Goal: Contribute content: Contribute content

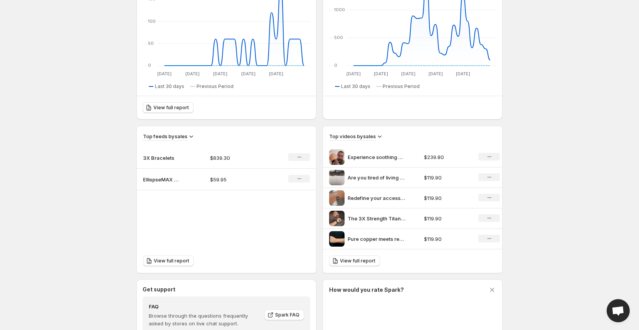
scroll to position [156, 0]
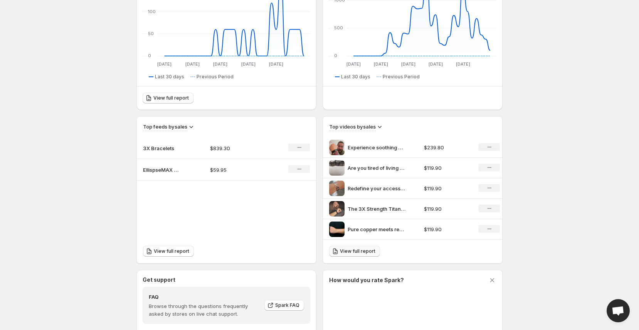
click at [341, 251] on span "View full report" at bounding box center [357, 251] width 35 height 6
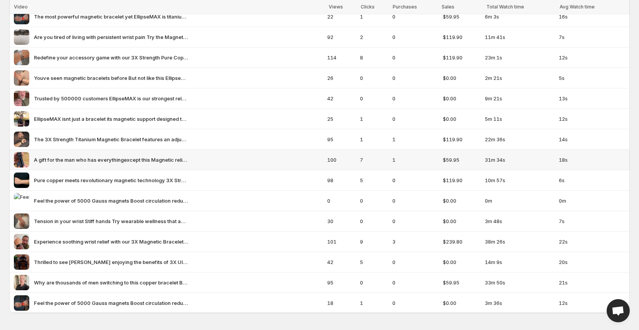
scroll to position [73, 0]
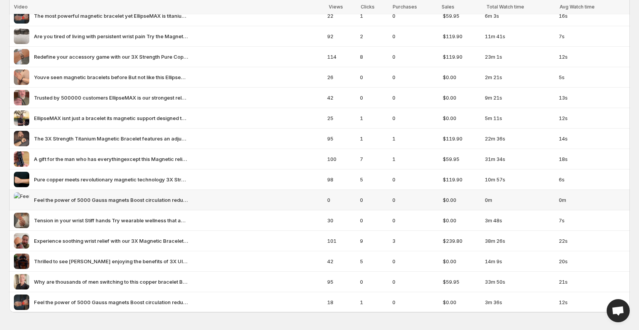
scroll to position [73, 0]
click at [76, 197] on span "Feel the power of 5000 Gauss magnets Boost circulation reduce tension enhance r…" at bounding box center [111, 199] width 154 height 8
click at [63, 197] on span "Feel the power of 5000 Gauss magnets Boost circulation reduce tension enhance r…" at bounding box center [111, 199] width 154 height 8
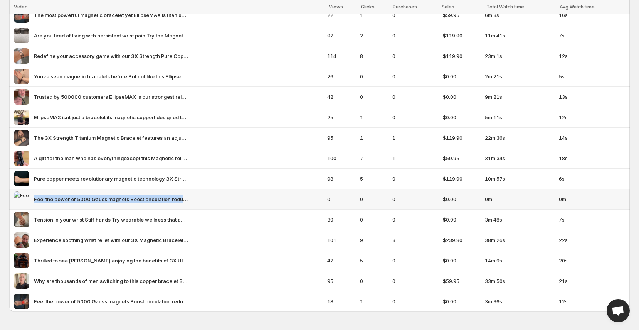
click at [63, 197] on span "Feel the power of 5000 Gauss magnets Boost circulation reduce tension enhance r…" at bounding box center [111, 199] width 154 height 8
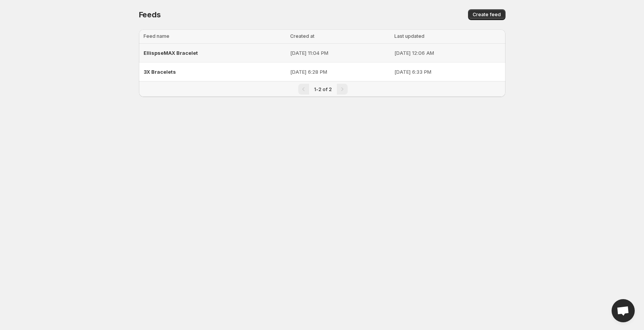
click at [179, 50] on span "EllispseMAX Bracelet" at bounding box center [170, 53] width 54 height 6
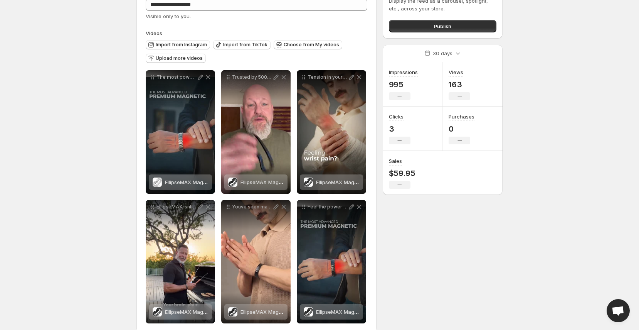
scroll to position [43, 0]
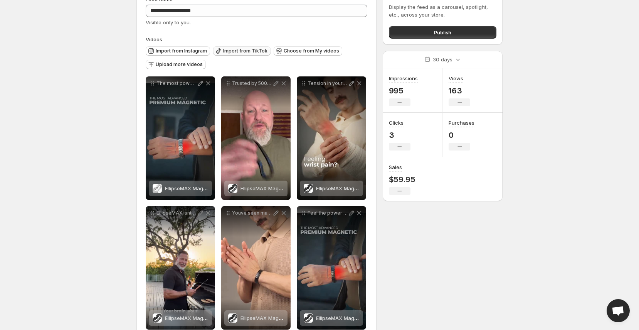
click at [233, 48] on span "Import from TikTok" at bounding box center [245, 51] width 44 height 6
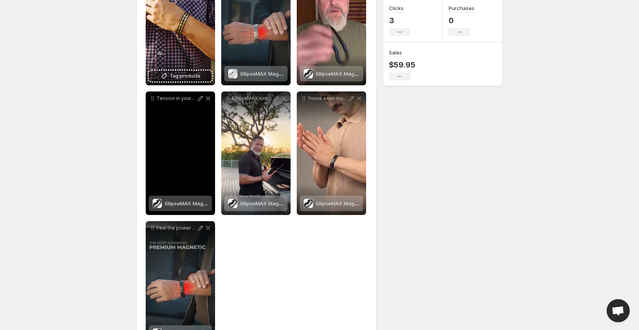
scroll to position [175, 0]
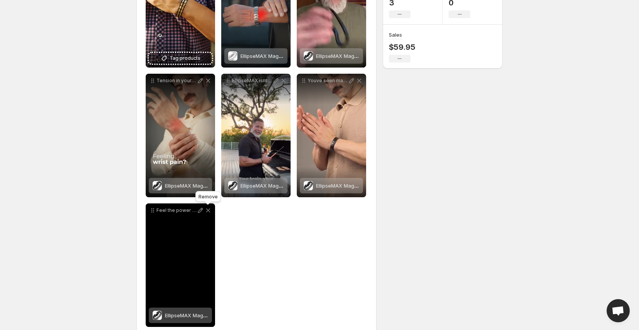
click at [208, 212] on icon at bounding box center [208, 210] width 8 height 8
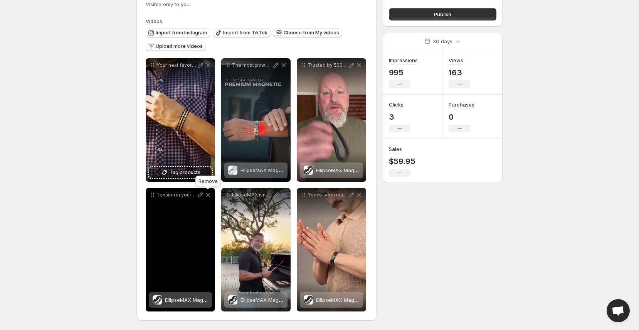
click at [208, 196] on icon at bounding box center [208, 195] width 8 height 8
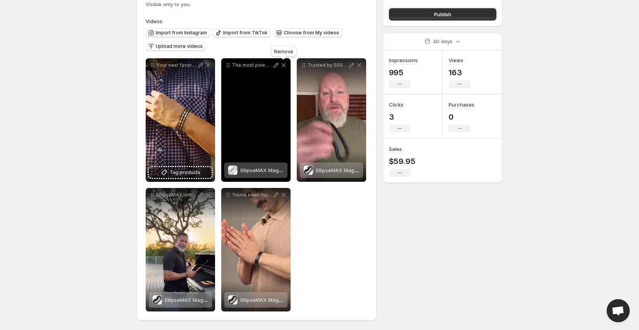
click at [283, 64] on icon at bounding box center [284, 65] width 4 height 4
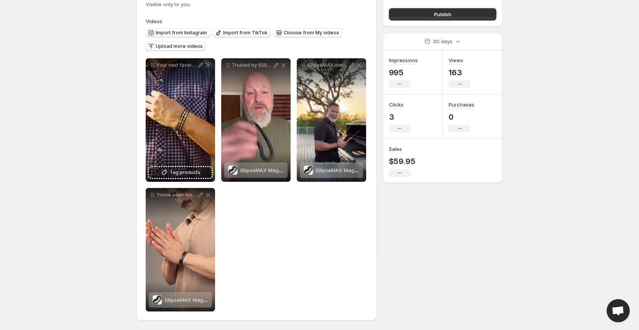
click at [276, 242] on div "**********" at bounding box center [257, 184] width 222 height 253
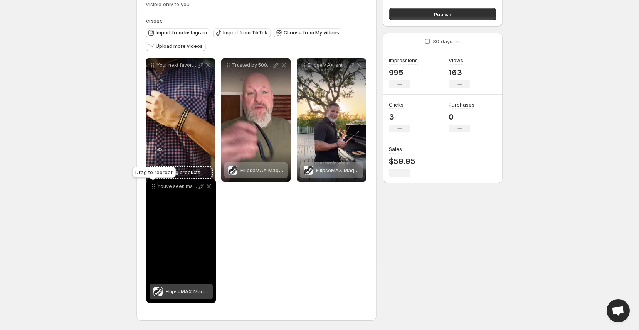
drag, startPoint x: 151, startPoint y: 197, endPoint x: 152, endPoint y: 189, distance: 8.5
click at [152, 189] on icon at bounding box center [154, 186] width 8 height 8
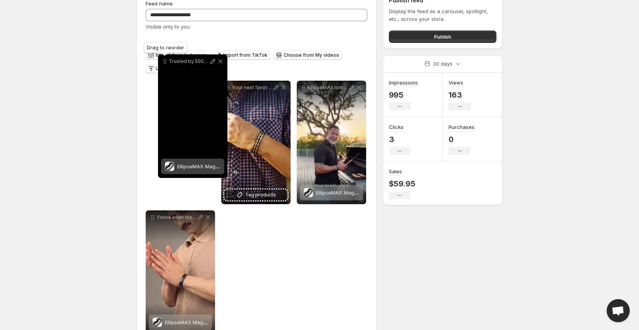
scroll to position [35, 0]
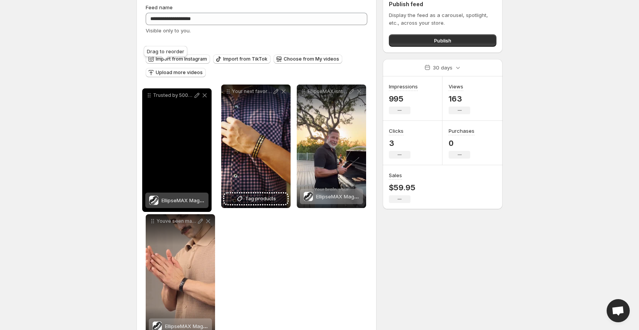
drag, startPoint x: 226, startPoint y: 63, endPoint x: 147, endPoint y: 93, distance: 84.5
click at [147, 93] on icon at bounding box center [149, 95] width 8 height 8
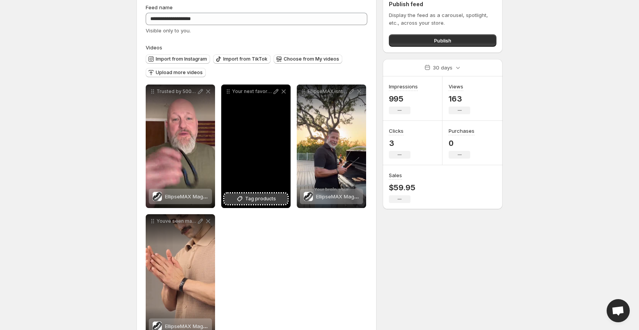
click at [244, 201] on icon at bounding box center [240, 199] width 8 height 8
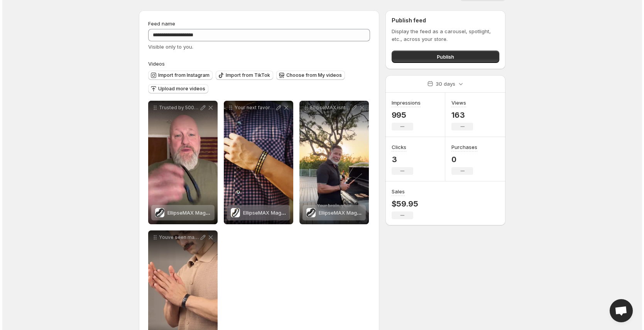
scroll to position [0, 0]
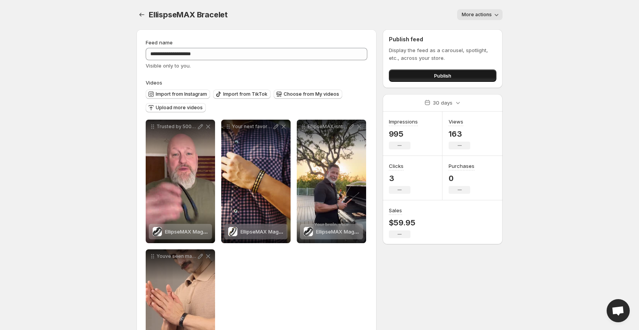
click at [430, 71] on button "Publish" at bounding box center [443, 75] width 108 height 12
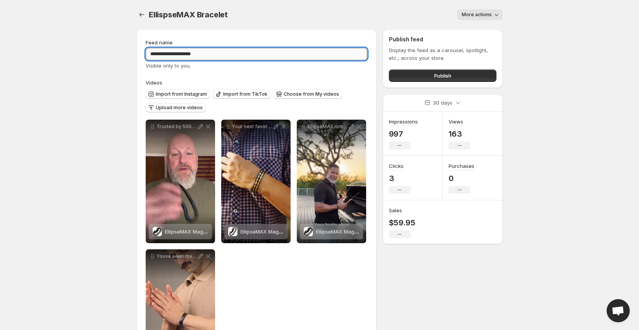
click at [156, 48] on input "**********" at bounding box center [257, 54] width 222 height 12
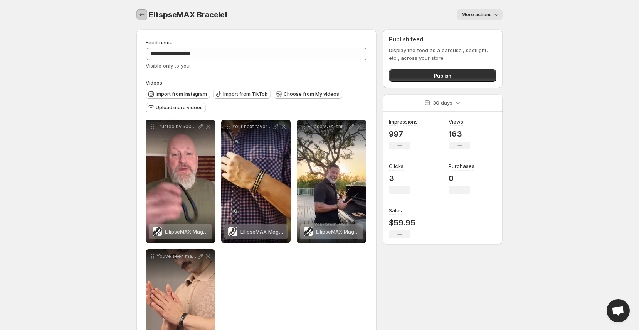
click at [140, 13] on icon "Settings" at bounding box center [142, 15] width 5 height 4
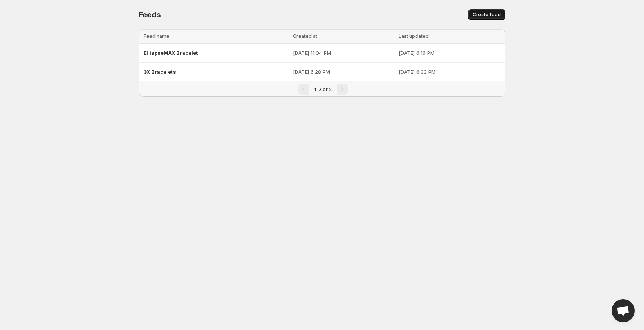
click at [489, 10] on button "Create feed" at bounding box center [486, 14] width 37 height 11
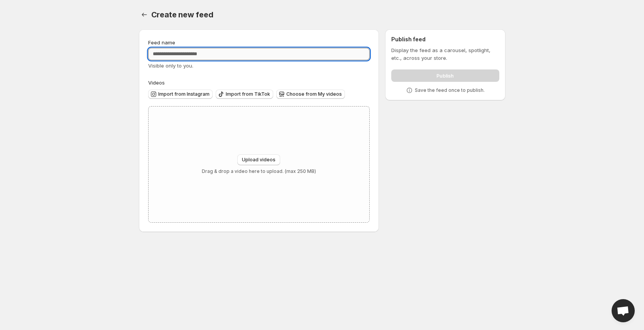
click at [247, 54] on input "Feed name" at bounding box center [259, 54] width 222 height 12
paste input "**********"
click at [150, 53] on input "**********" at bounding box center [259, 54] width 222 height 12
type input "**********"
click at [247, 95] on span "Import from TikTok" at bounding box center [248, 94] width 44 height 6
